Goal: Transaction & Acquisition: Purchase product/service

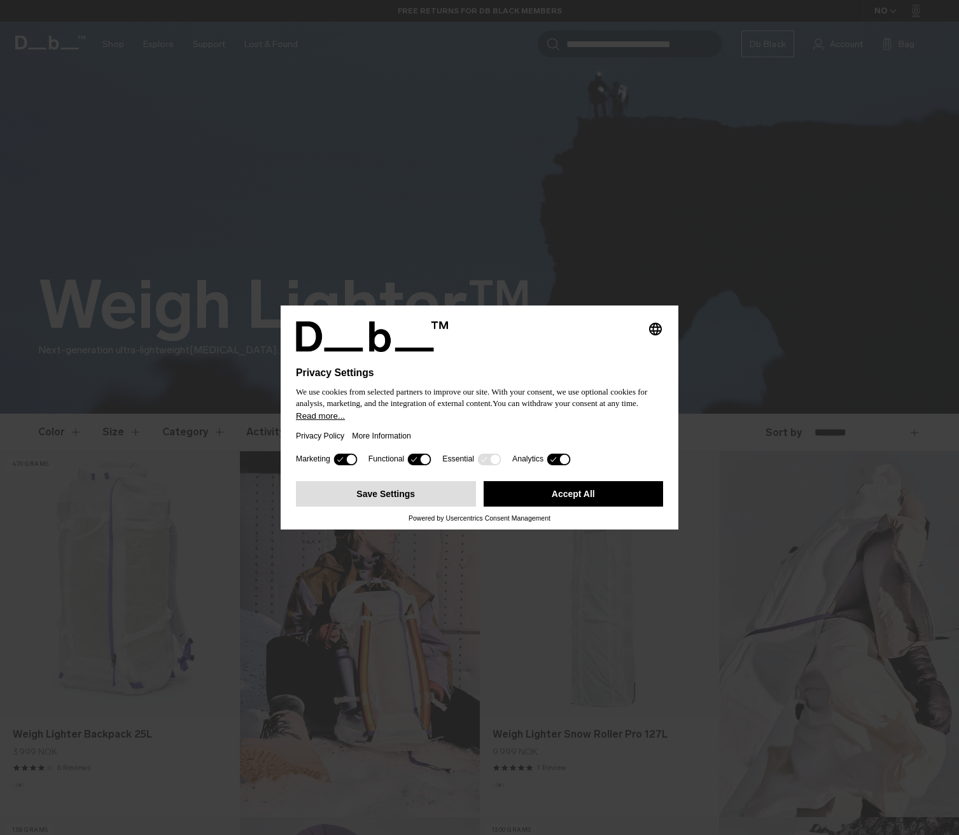
click at [393, 496] on button "Save Settings" at bounding box center [386, 493] width 180 height 25
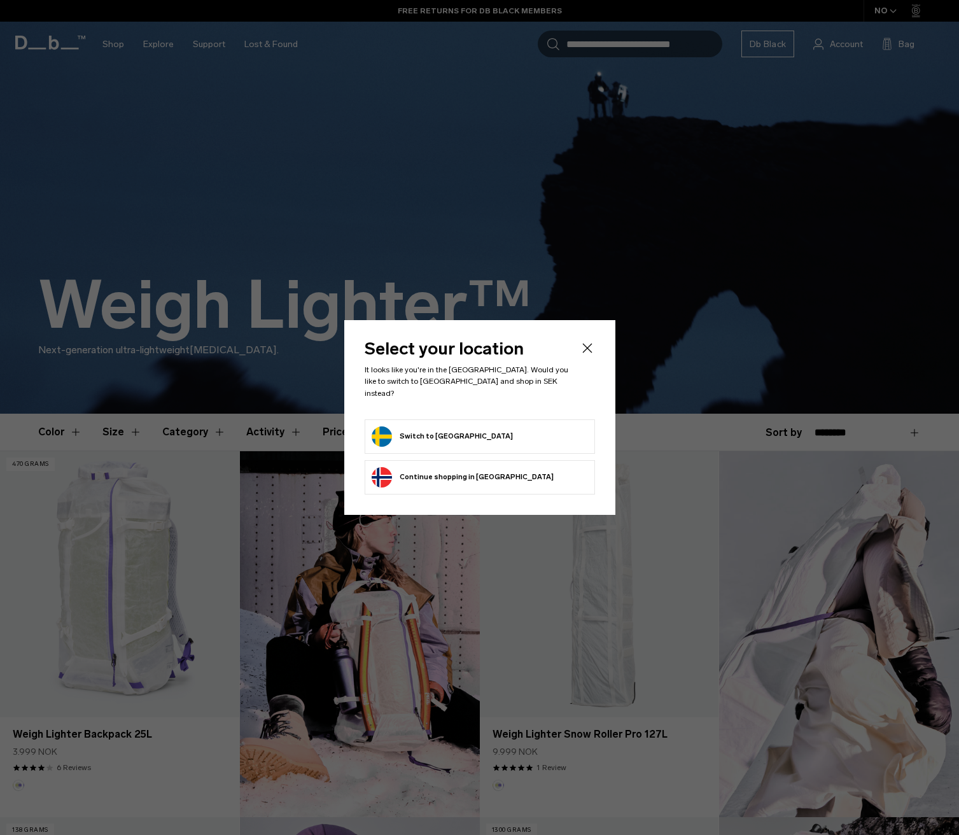
click at [416, 431] on button "Switch to Sweden" at bounding box center [442, 436] width 141 height 20
click at [447, 467] on button "Continue browsing Norway store Continue shopping in Norway" at bounding box center [463, 477] width 182 height 20
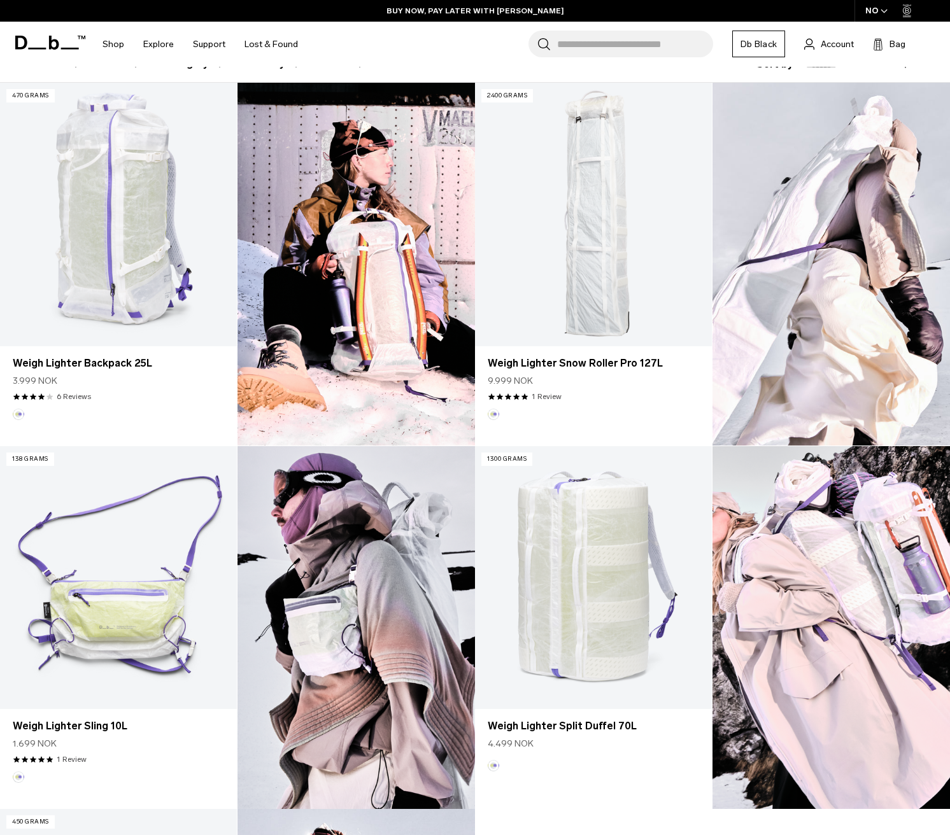
scroll to position [298, 0]
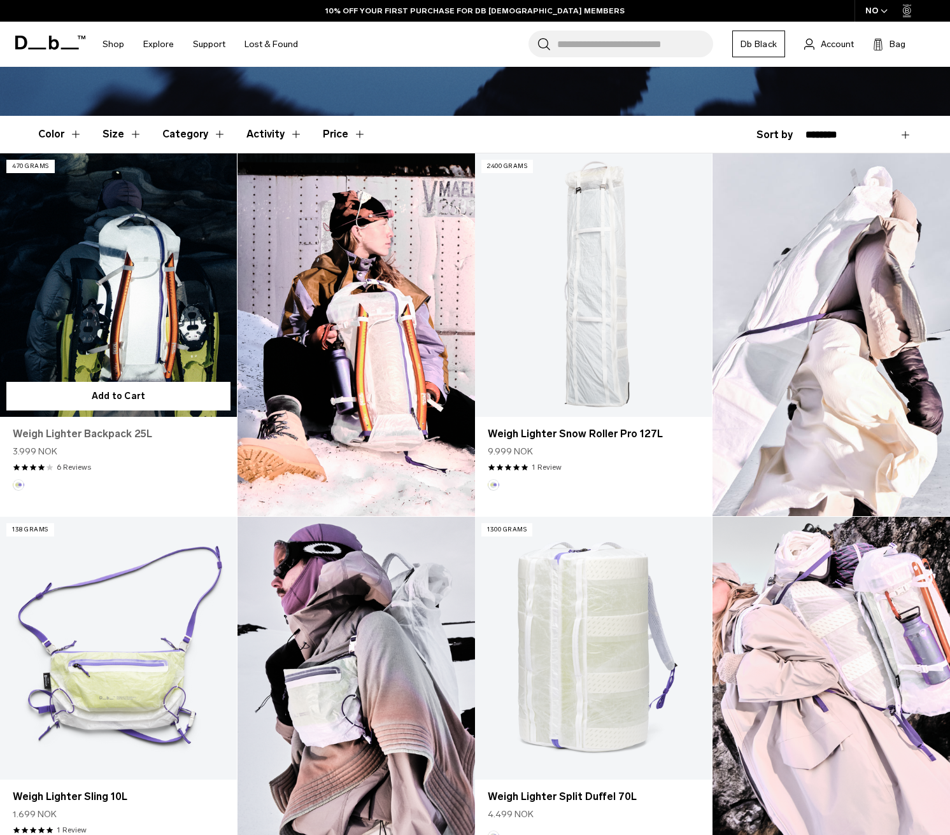
click at [113, 435] on link "Weigh Lighter Backpack 25L" at bounding box center [118, 433] width 211 height 15
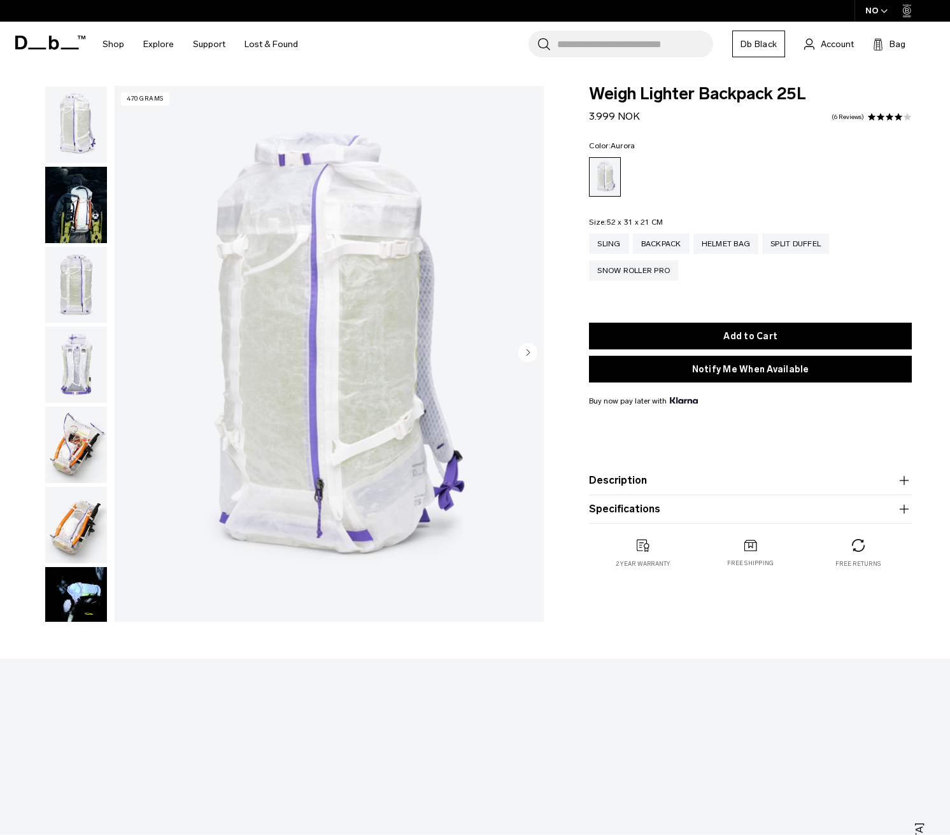
click at [92, 216] on img "button" at bounding box center [76, 205] width 62 height 76
click at [74, 198] on img "button" at bounding box center [76, 205] width 62 height 76
click at [612, 479] on button "Description" at bounding box center [750, 480] width 323 height 15
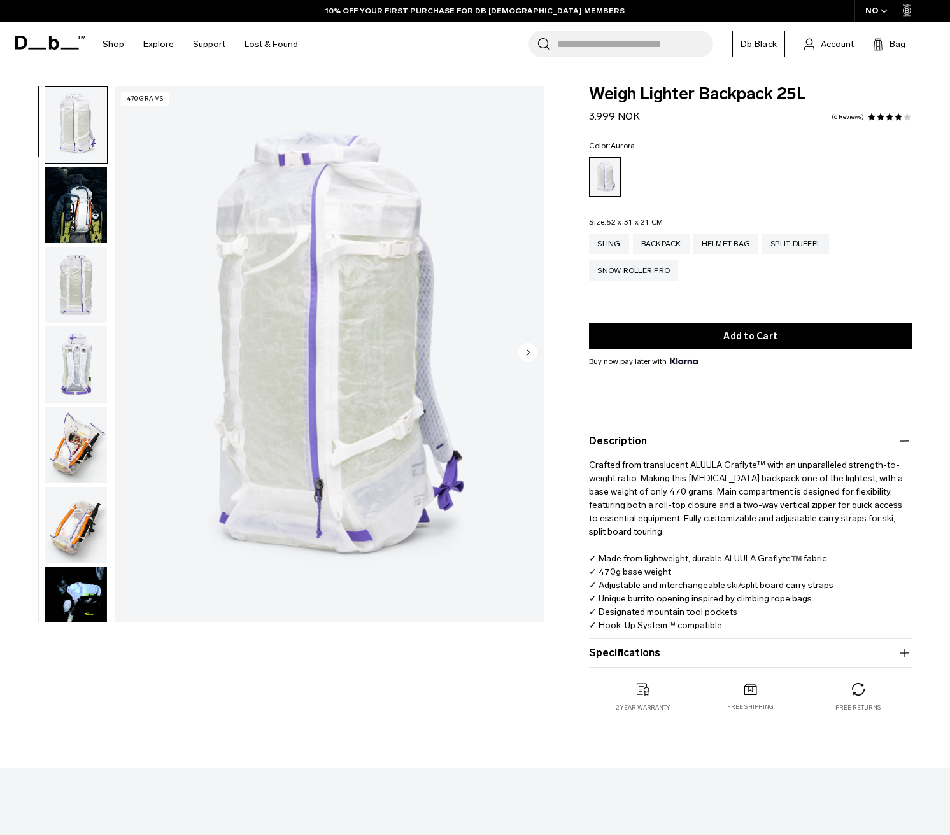
click at [619, 647] on button "Specifications" at bounding box center [750, 652] width 323 height 15
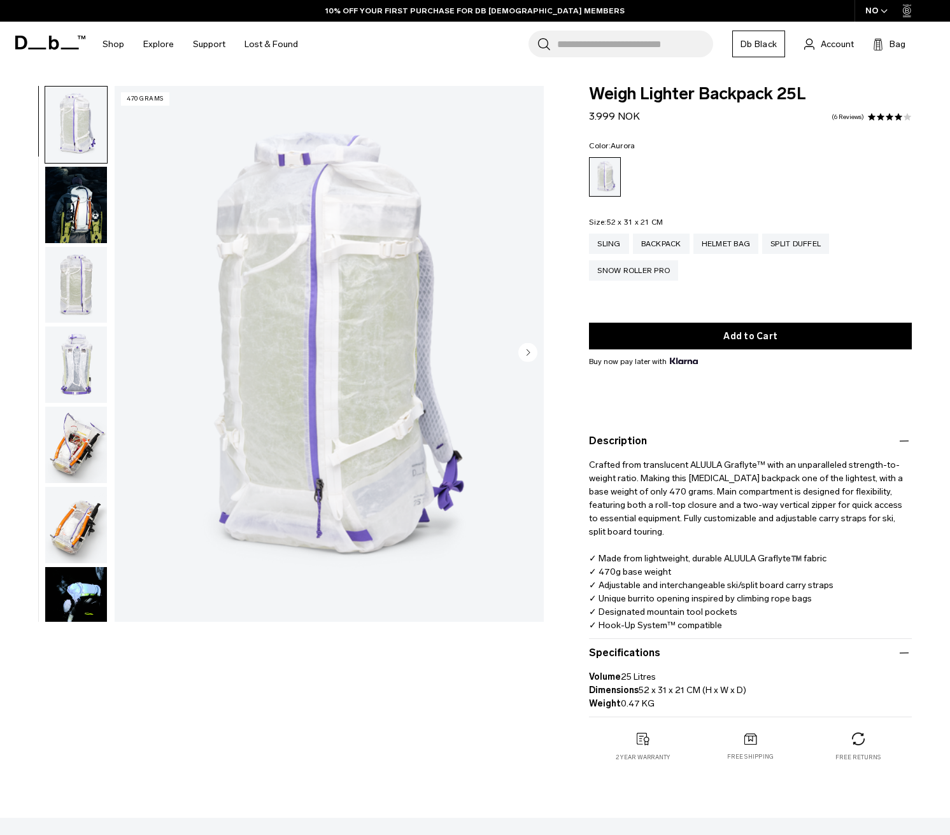
click at [78, 207] on img "button" at bounding box center [76, 205] width 62 height 76
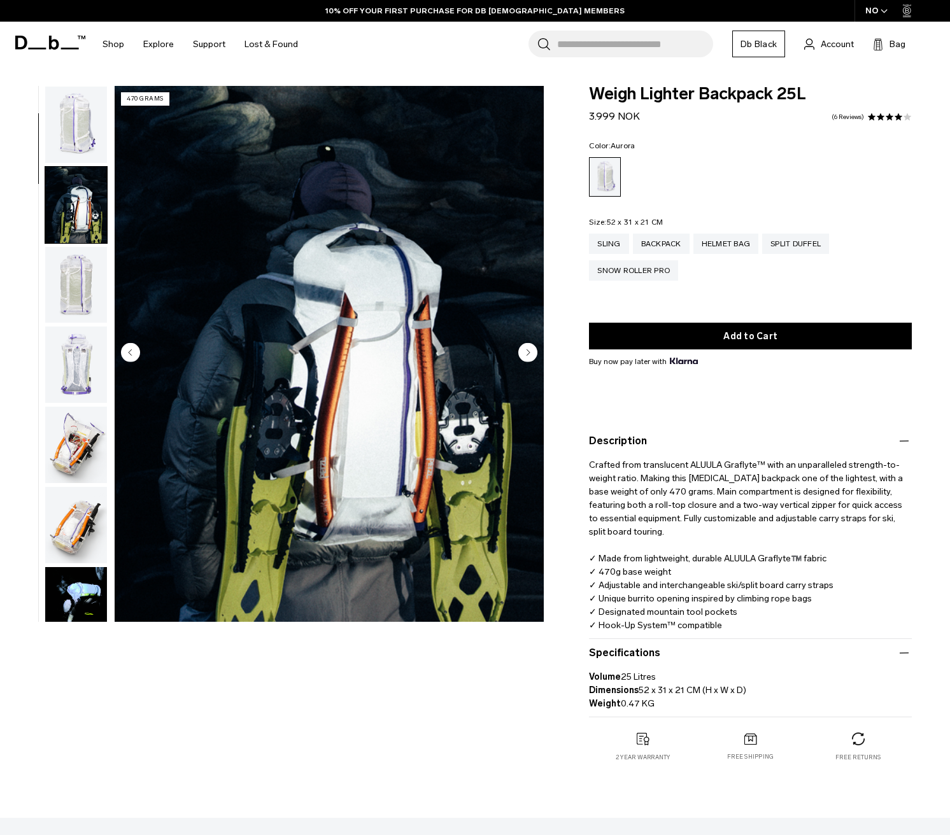
scroll to position [81, 0]
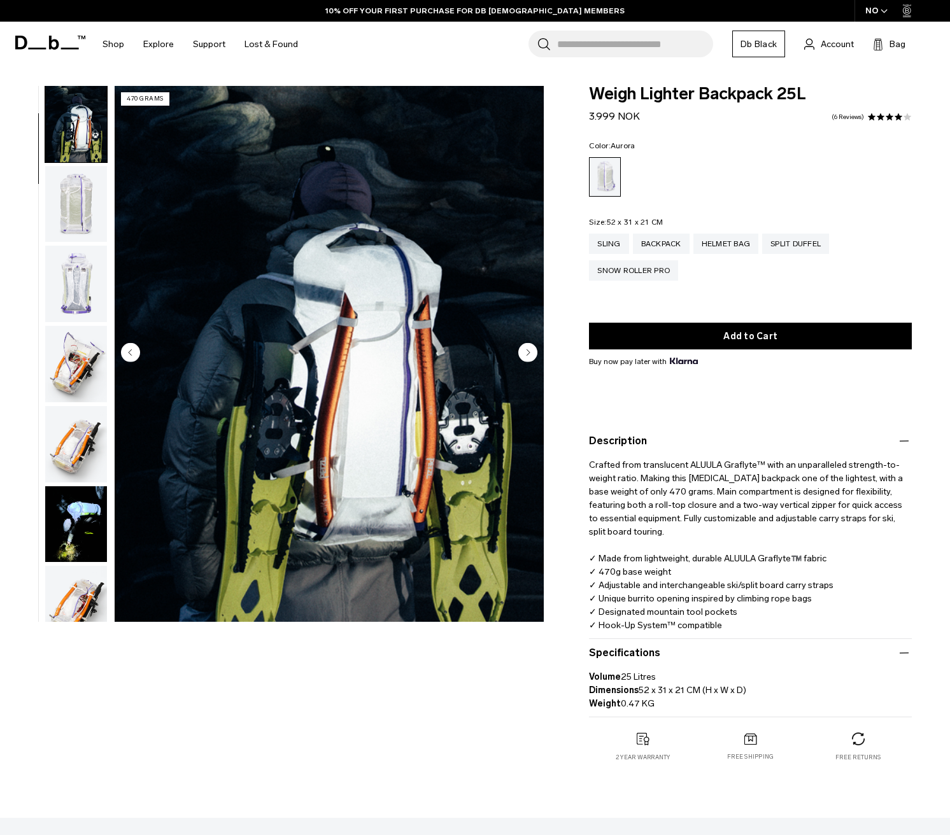
click at [74, 201] on img "button" at bounding box center [76, 204] width 62 height 76
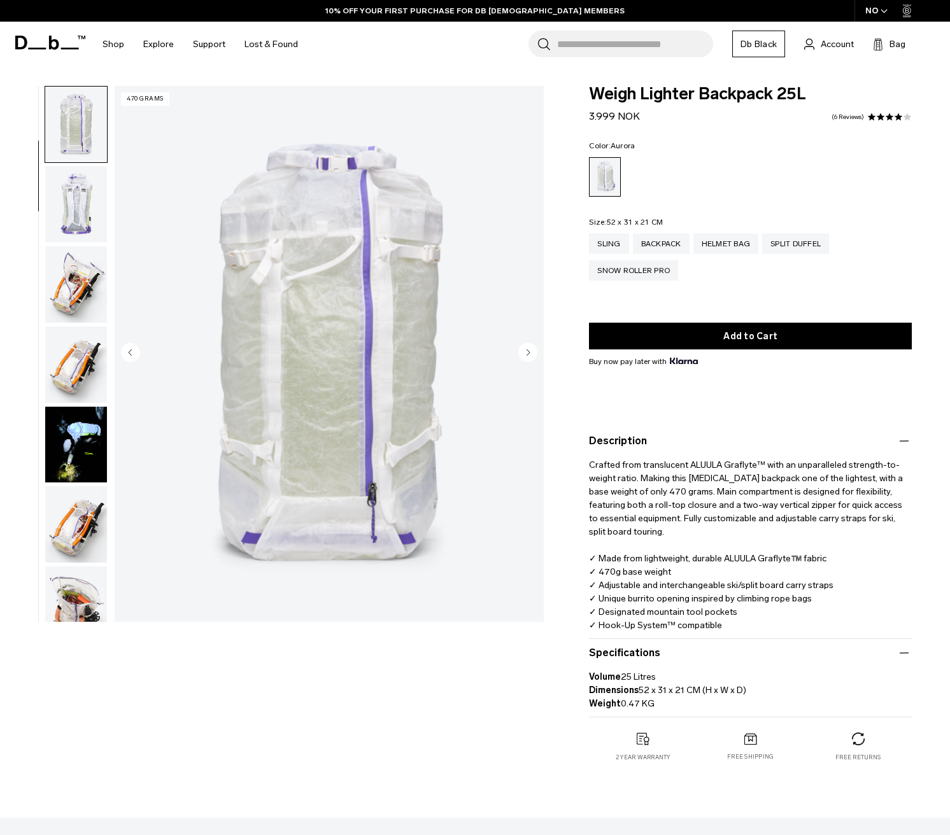
scroll to position [161, 0]
click at [76, 265] on img "button" at bounding box center [76, 284] width 62 height 76
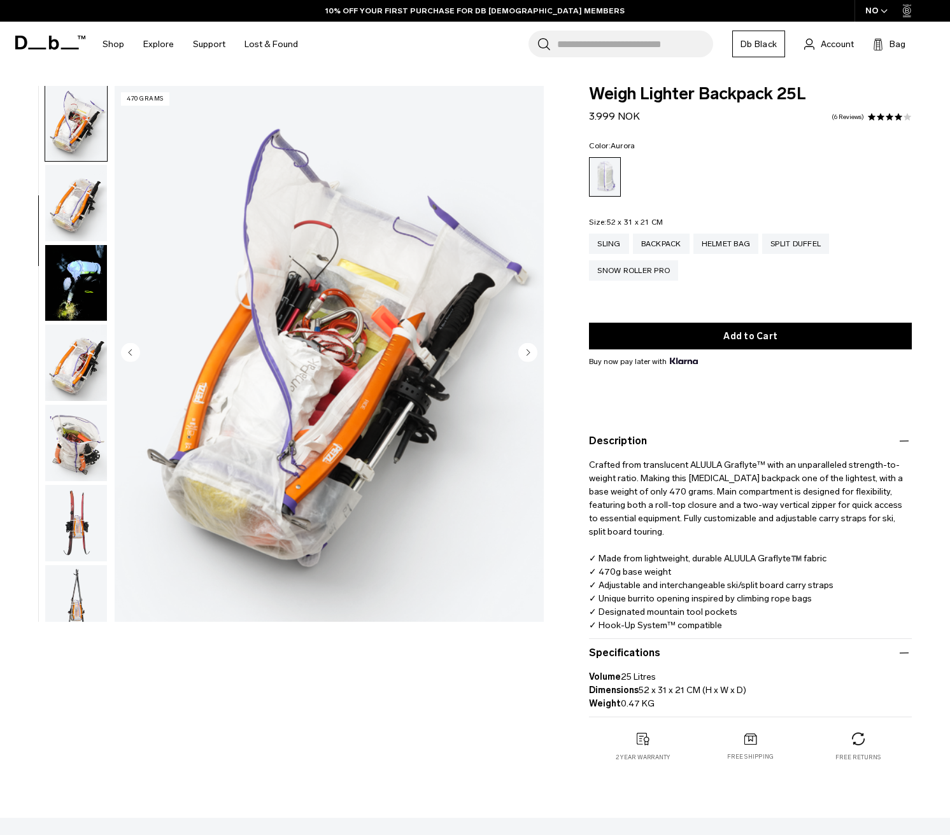
scroll to position [323, 0]
click at [88, 321] on img "button" at bounding box center [76, 282] width 62 height 76
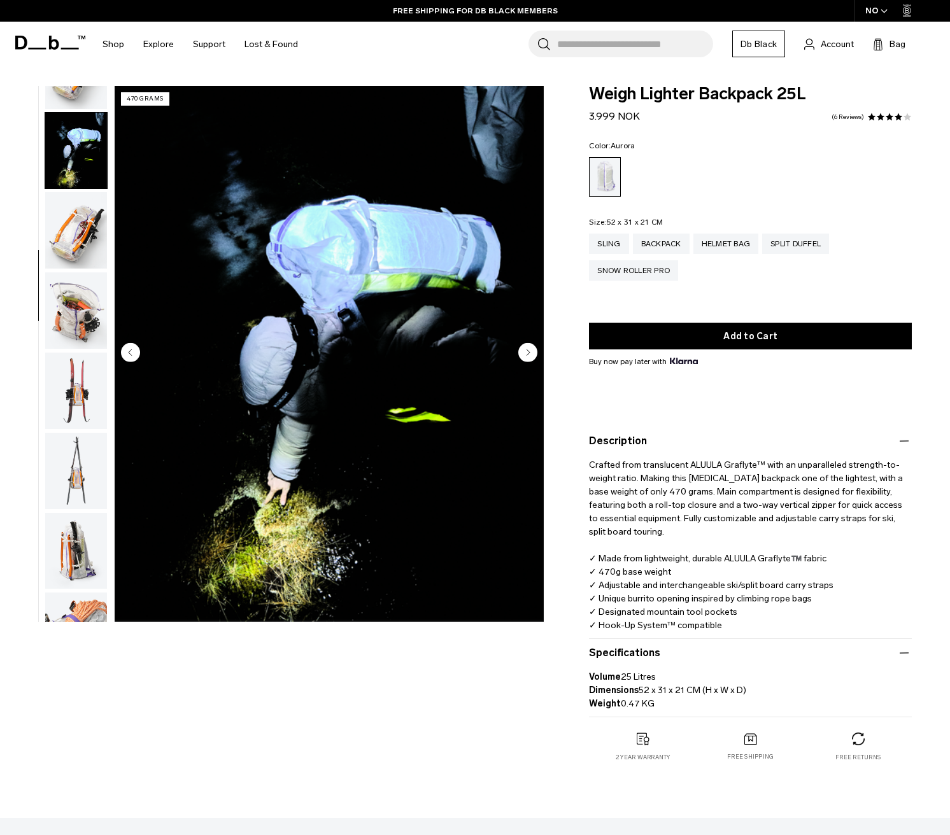
scroll to position [484, 0]
